Goal: Transaction & Acquisition: Purchase product/service

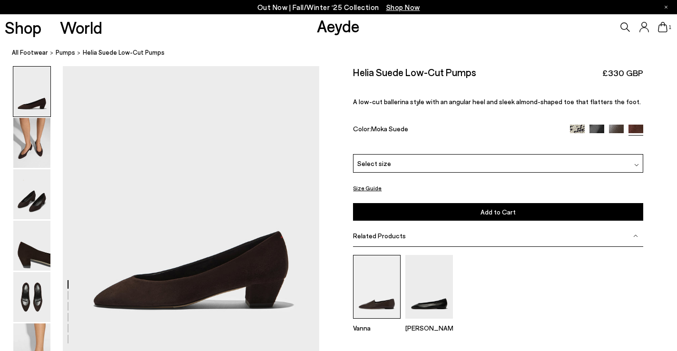
click at [359, 281] on img at bounding box center [377, 286] width 48 height 63
click at [416, 286] on img at bounding box center [429, 286] width 48 height 63
click at [552, 174] on div "Please Select a Color Moka Suede Creamy Snake Black Nappa Moka Nappa Moka Suede…" at bounding box center [498, 187] width 290 height 67
click at [551, 169] on div "Select size" at bounding box center [498, 163] width 290 height 19
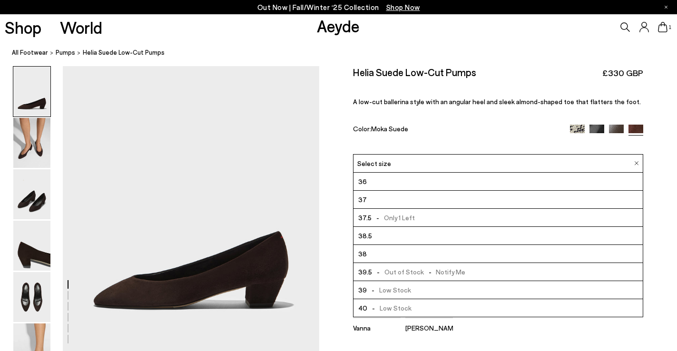
click at [523, 178] on li "36" at bounding box center [497, 182] width 289 height 18
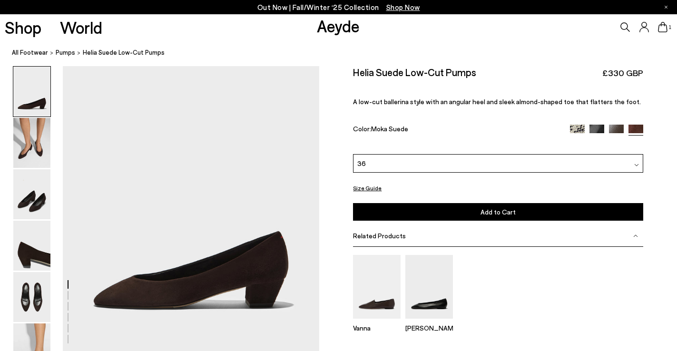
click at [24, 183] on img at bounding box center [31, 194] width 37 height 50
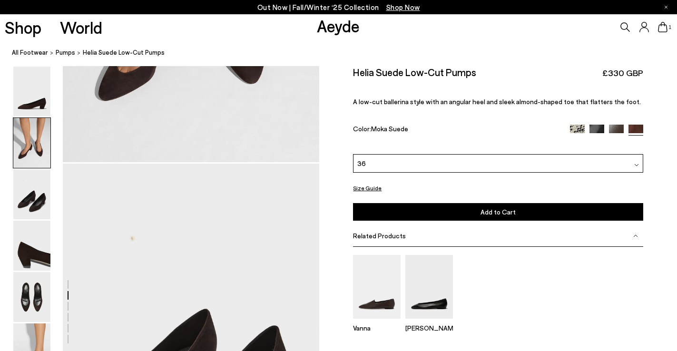
scroll to position [630, 0]
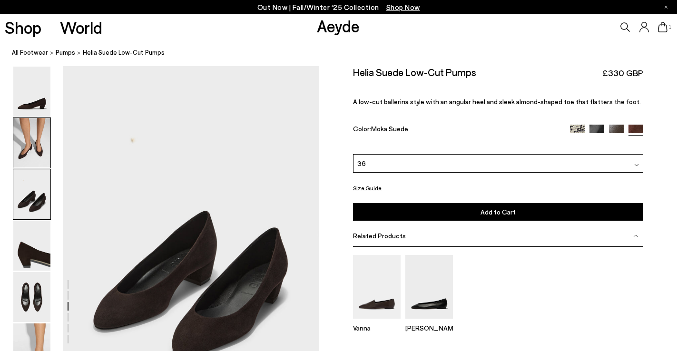
click at [34, 151] on img at bounding box center [31, 143] width 37 height 50
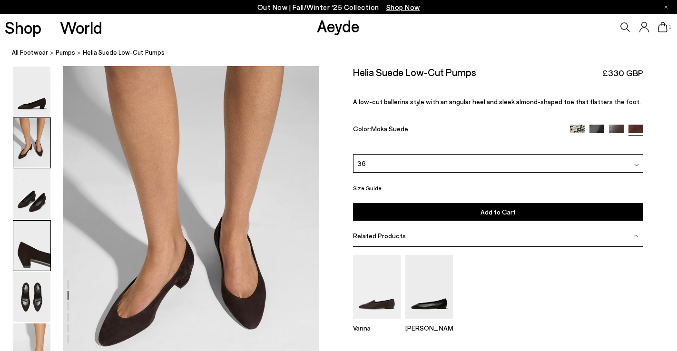
click at [37, 225] on img at bounding box center [31, 246] width 37 height 50
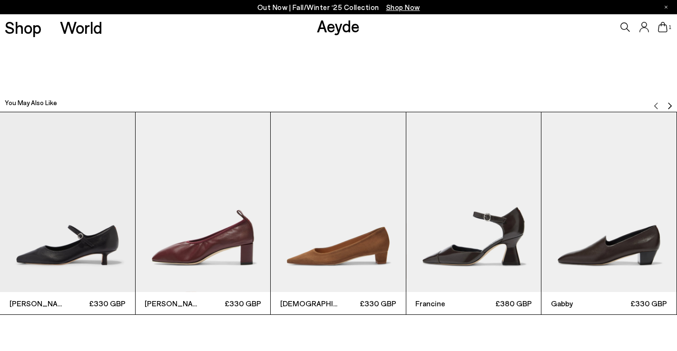
scroll to position [1996, 0]
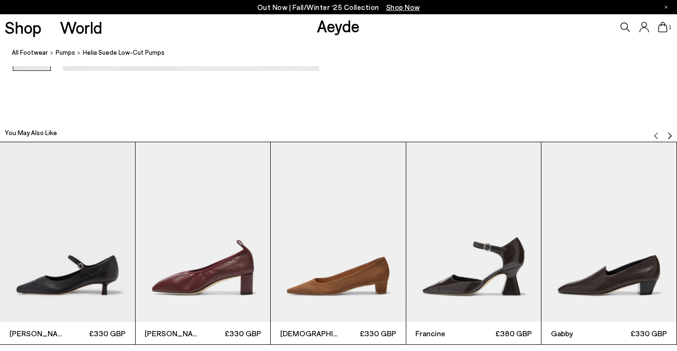
click at [371, 219] on img "3 / 12" at bounding box center [338, 232] width 135 height 180
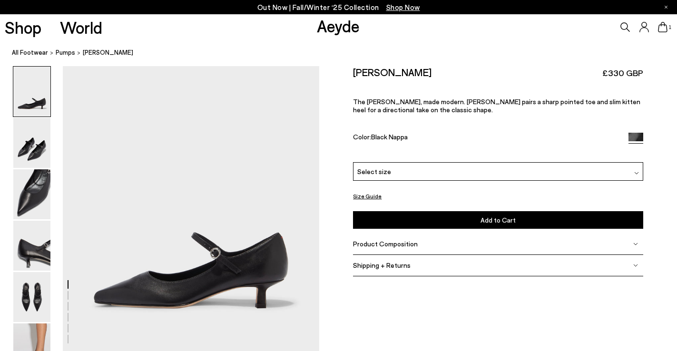
drag, startPoint x: 458, startPoint y: 168, endPoint x: 452, endPoint y: 169, distance: 6.3
click at [458, 169] on div "Select size" at bounding box center [498, 171] width 290 height 19
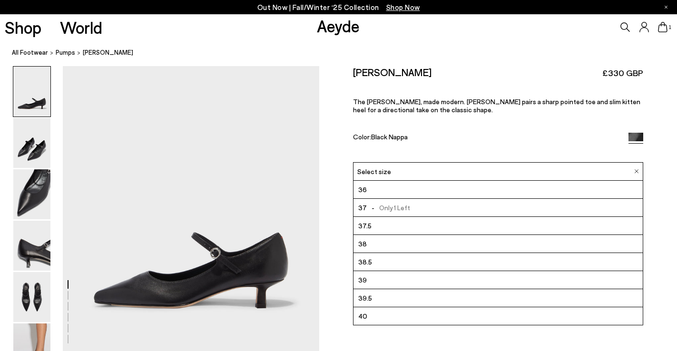
click at [481, 144] on div "Polina Mary-Jane Pumps £330 GBP The Mary-Jane, made modern. Polina pairs a shar…" at bounding box center [498, 114] width 290 height 96
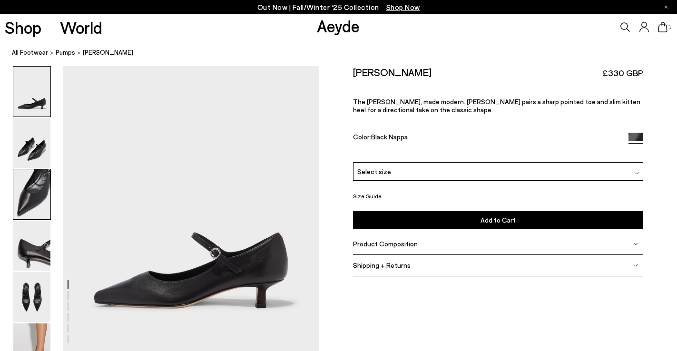
drag, startPoint x: 36, startPoint y: 192, endPoint x: 38, endPoint y: 215, distance: 23.3
click at [36, 192] on img at bounding box center [31, 194] width 37 height 50
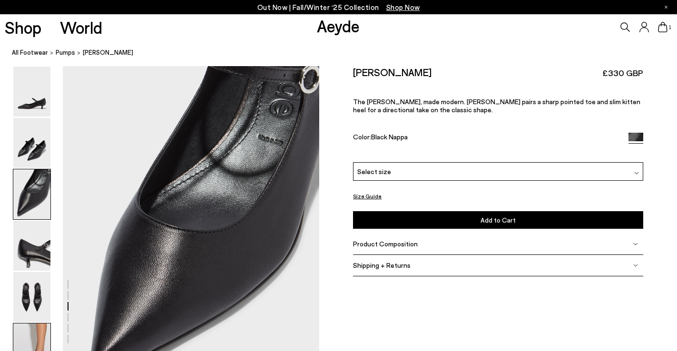
click at [29, 327] on img at bounding box center [31, 348] width 37 height 50
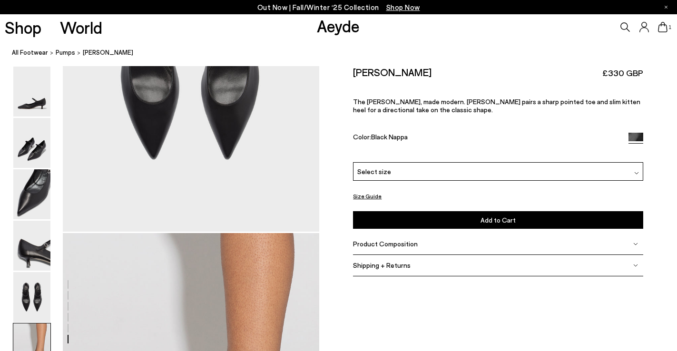
scroll to position [1725, 0]
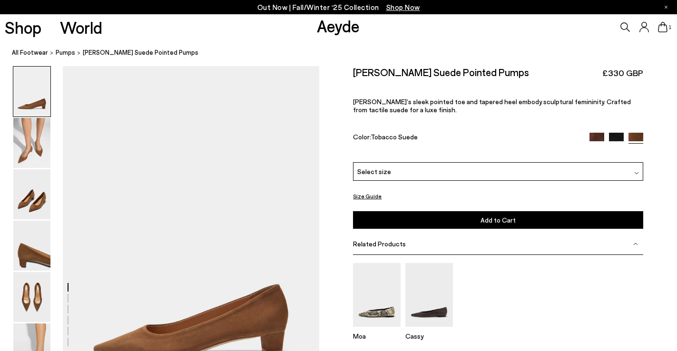
scroll to position [35, 0]
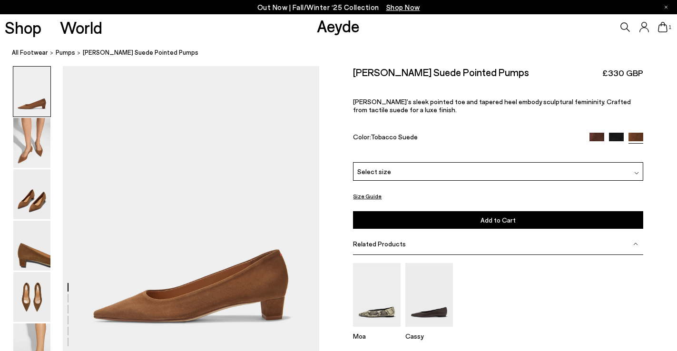
click at [608, 135] on div at bounding box center [616, 138] width 54 height 11
click at [602, 138] on img at bounding box center [596, 140] width 15 height 15
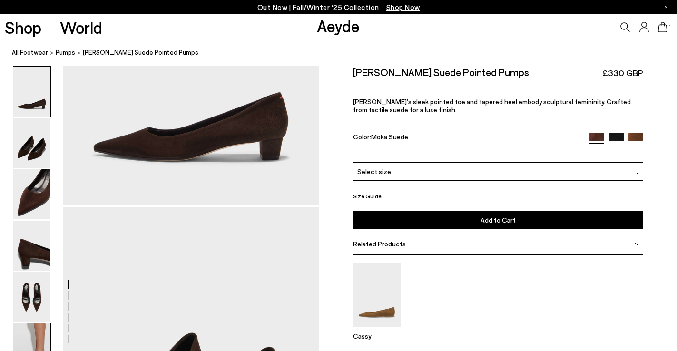
click at [46, 331] on img at bounding box center [31, 348] width 37 height 50
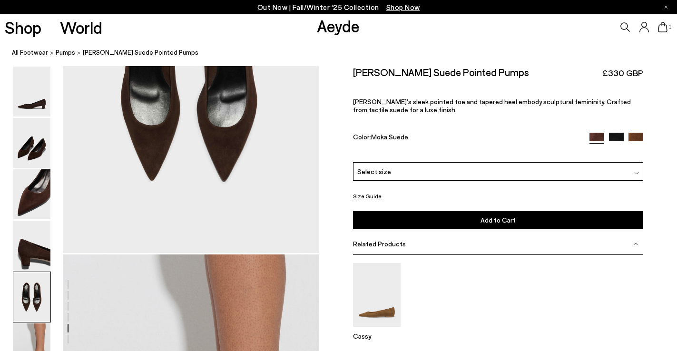
scroll to position [1446, 0]
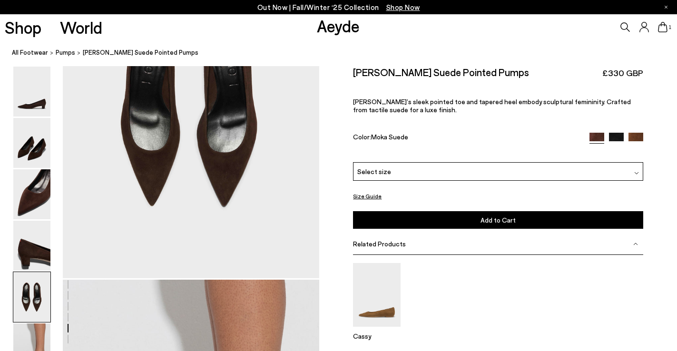
click at [615, 134] on img at bounding box center [616, 140] width 15 height 15
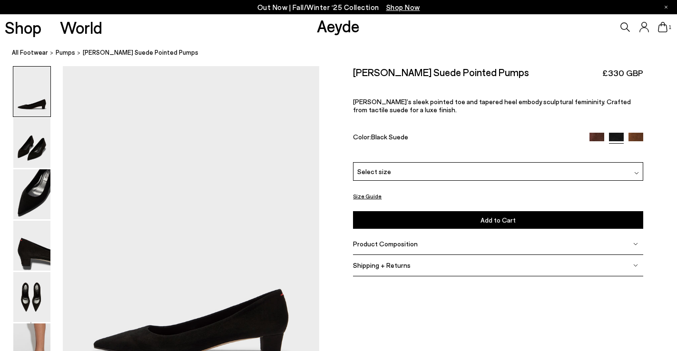
click at [633, 138] on img at bounding box center [635, 140] width 15 height 15
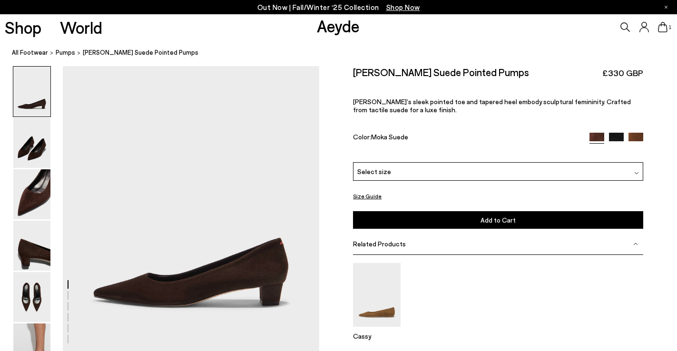
scroll to position [1446, 0]
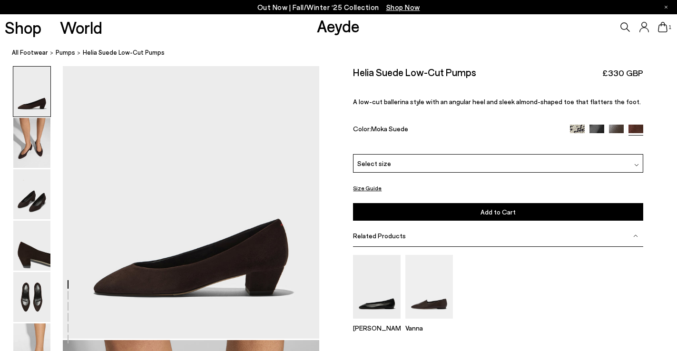
scroll to position [12, 0]
click at [396, 160] on div "Select size" at bounding box center [498, 163] width 290 height 19
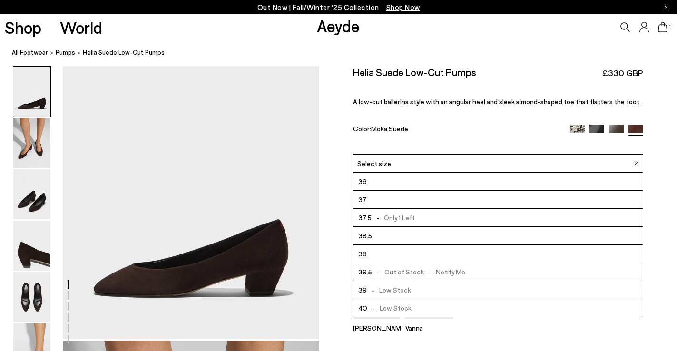
click at [403, 183] on li "36" at bounding box center [497, 182] width 289 height 18
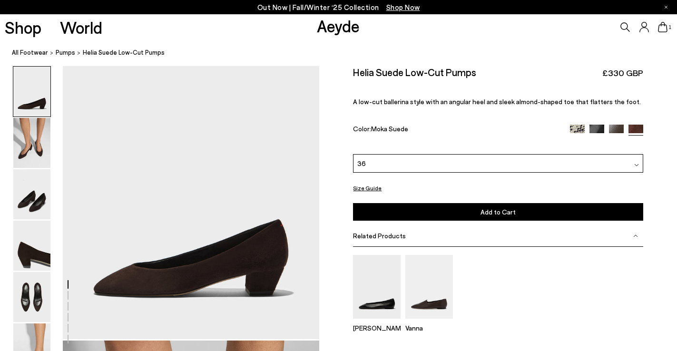
click at [416, 219] on button "Add to Cart Select a Size First" at bounding box center [498, 212] width 290 height 18
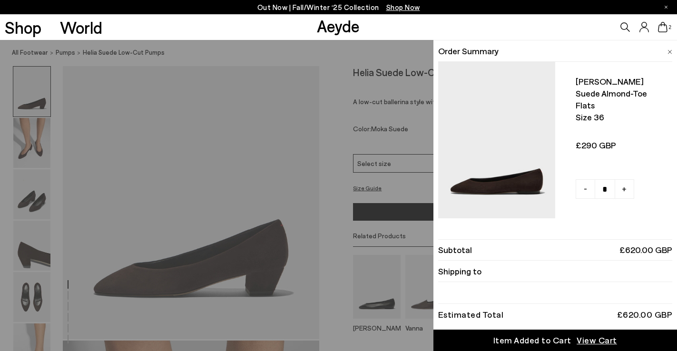
scroll to position [168, 0]
click at [517, 169] on img at bounding box center [496, 137] width 117 height 163
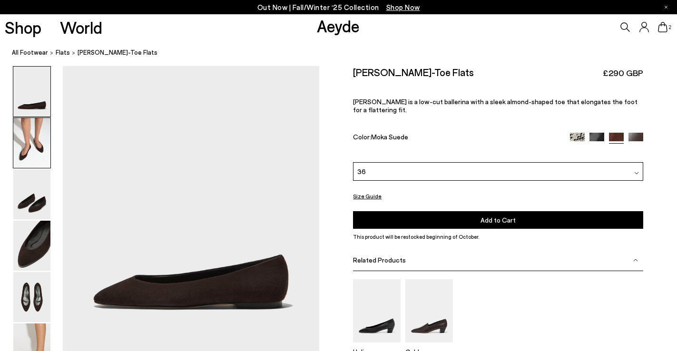
click at [32, 146] on img at bounding box center [31, 143] width 37 height 50
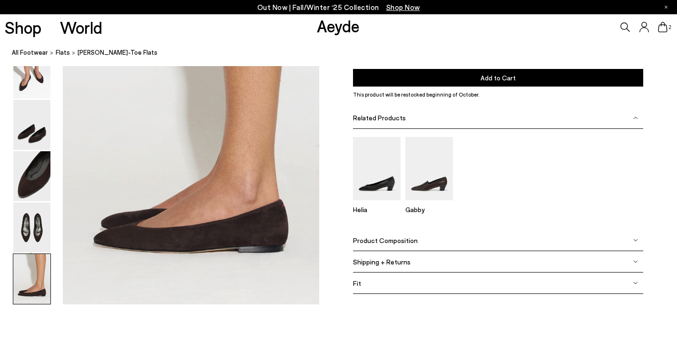
scroll to position [1766, 0]
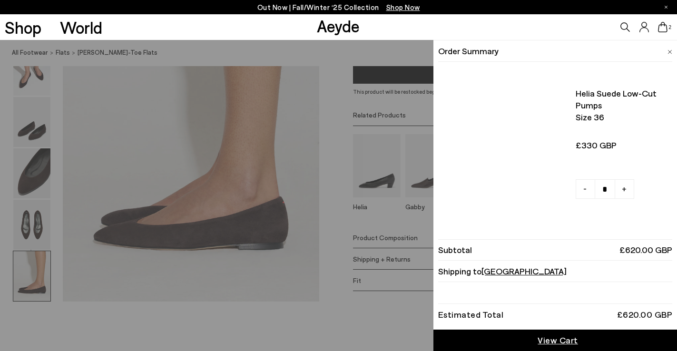
click at [659, 26] on icon at bounding box center [663, 27] width 10 height 10
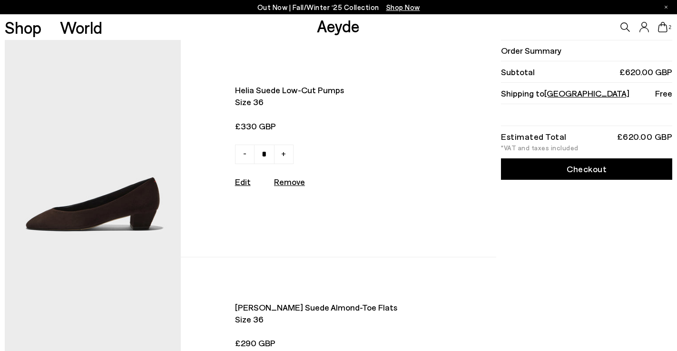
scroll to position [199, 0]
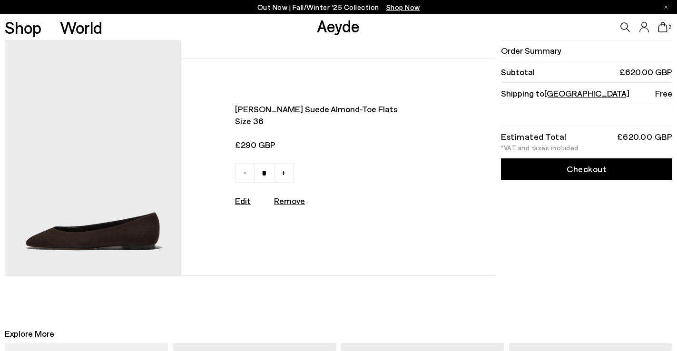
click at [291, 202] on u "Remove" at bounding box center [289, 200] width 31 height 10
type input "*"
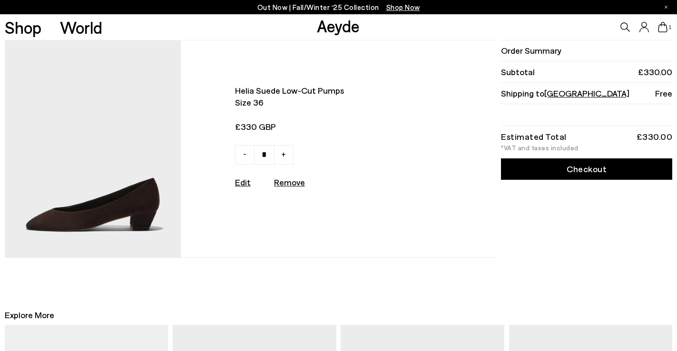
scroll to position [0, 0]
